Goal: Task Accomplishment & Management: Manage account settings

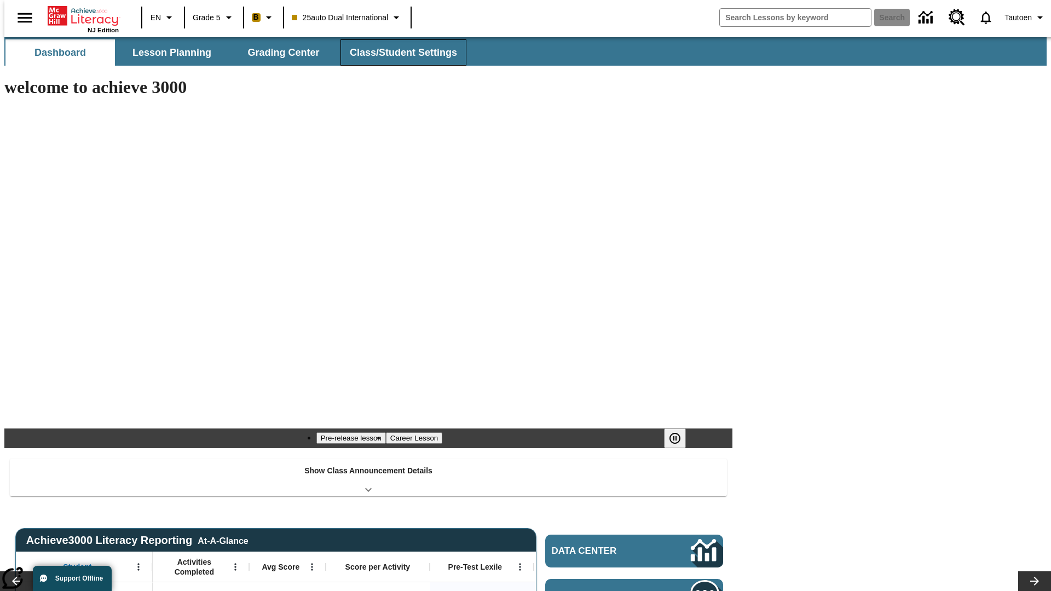
click at [397, 53] on span "Class/Student Settings" at bounding box center [403, 53] width 107 height 13
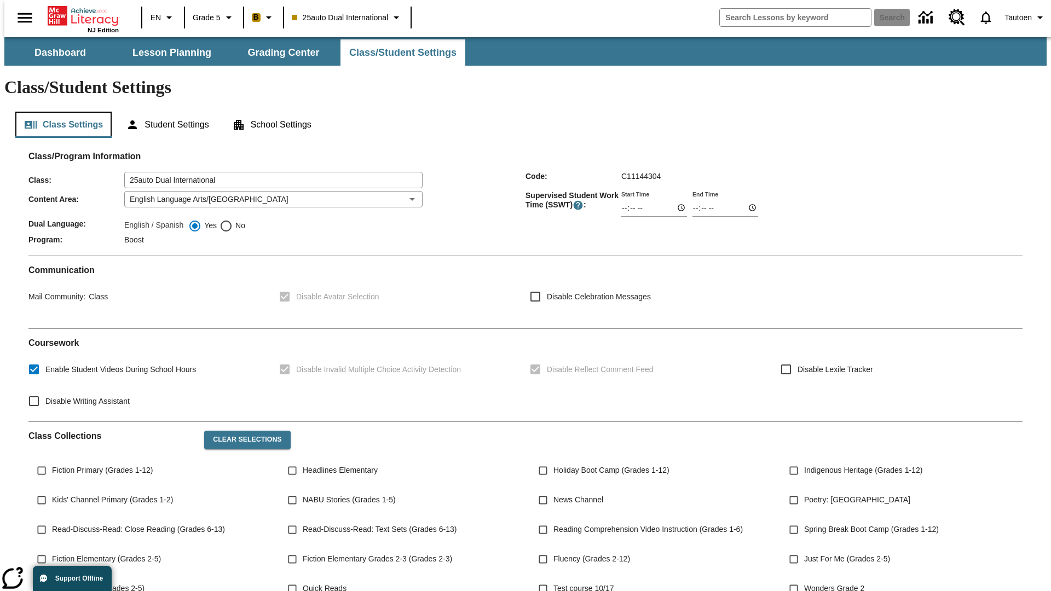
click at [59, 112] on button "Class Settings" at bounding box center [63, 125] width 96 height 26
click at [233, 220] on span "No" at bounding box center [239, 225] width 13 height 11
click at [233, 219] on input "No" at bounding box center [225, 225] width 13 height 13
radio input "true"
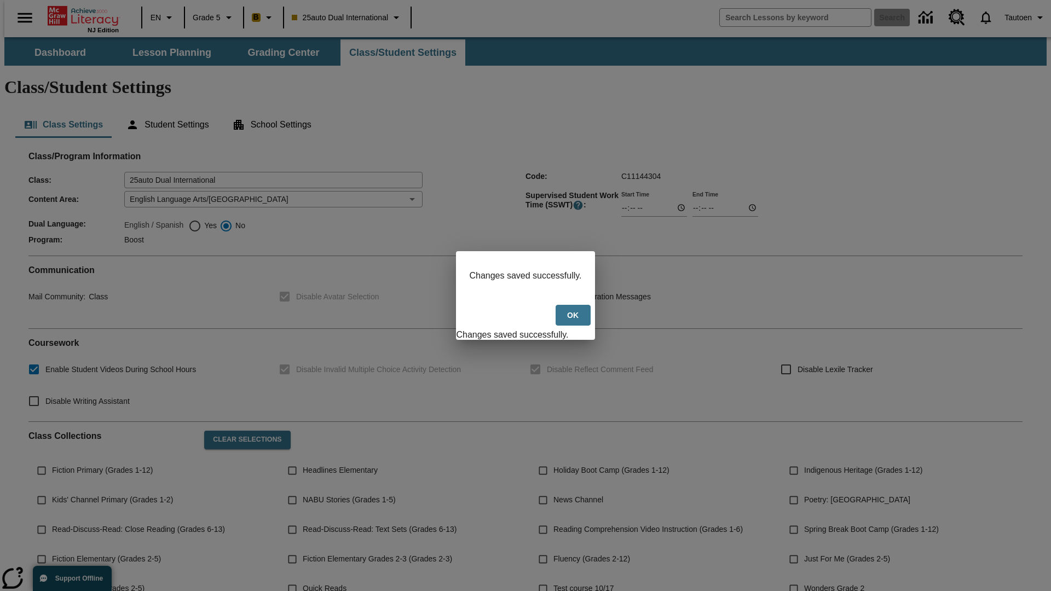
scroll to position [160, 0]
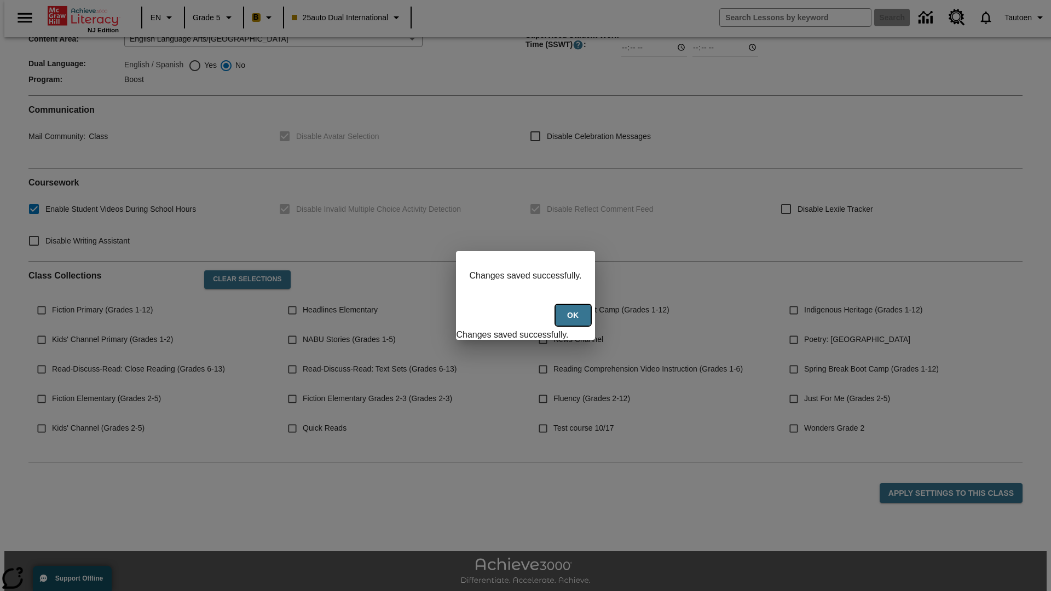
click at [574, 321] on button "Ok" at bounding box center [573, 315] width 35 height 21
